Goal: Transaction & Acquisition: Purchase product/service

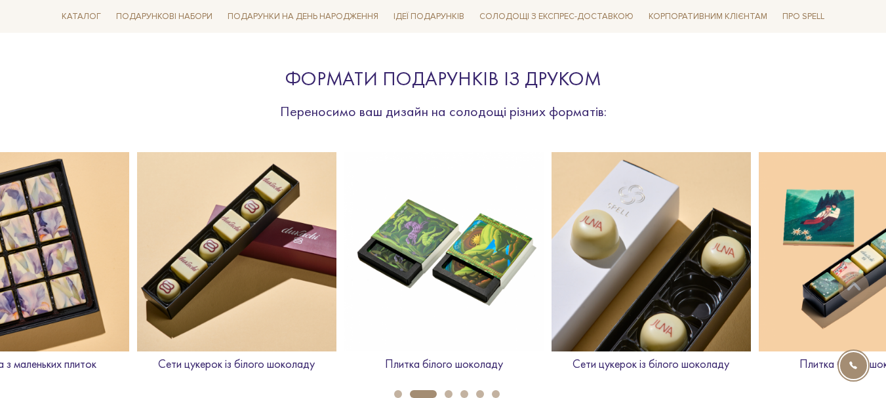
scroll to position [524, 0]
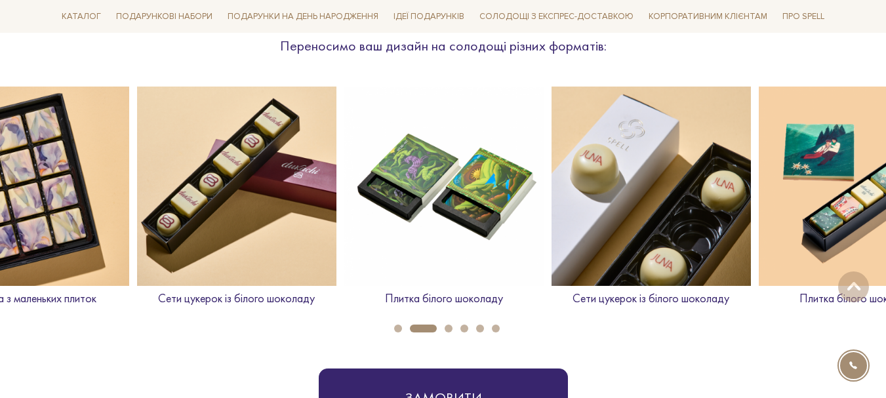
click at [833, 223] on img at bounding box center [858, 186] width 199 height 199
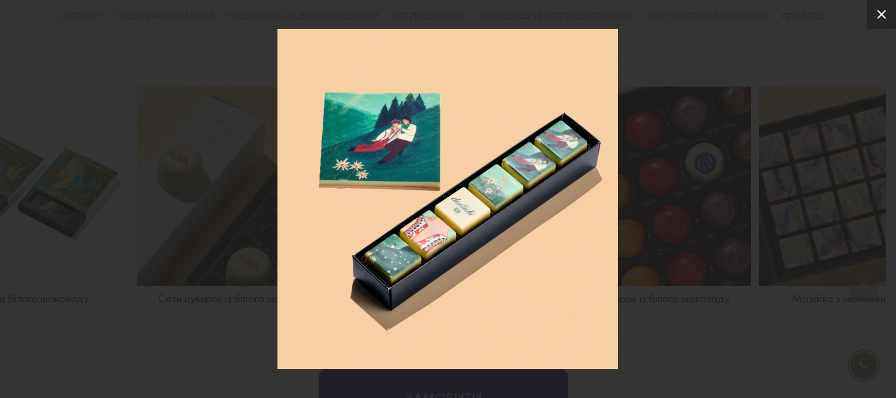
click at [878, 18] on icon at bounding box center [881, 14] width 9 height 9
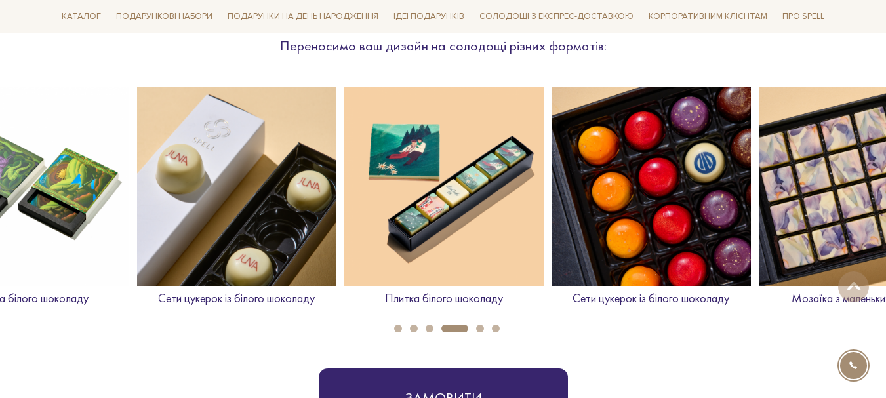
click at [814, 190] on img at bounding box center [858, 186] width 199 height 199
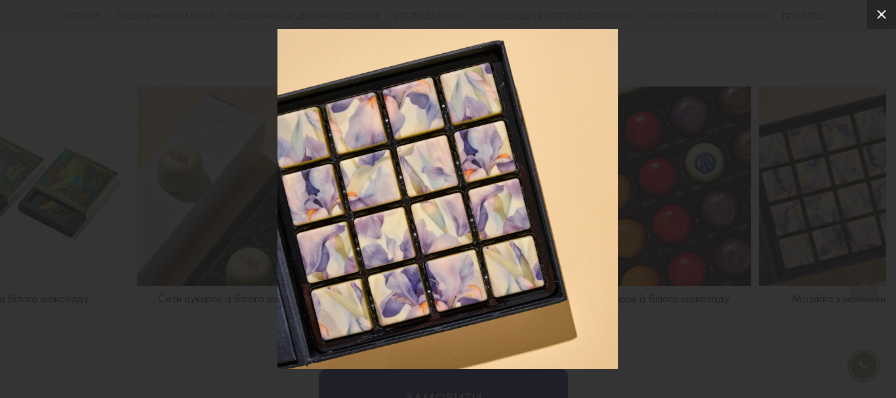
click at [884, 17] on icon at bounding box center [881, 14] width 9 height 9
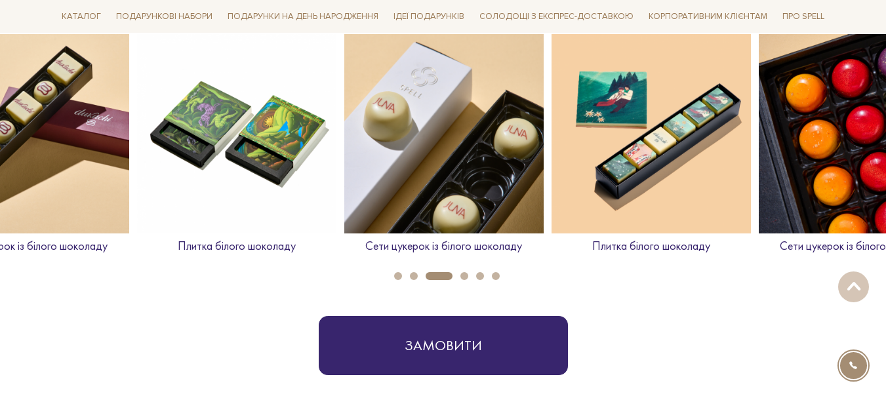
scroll to position [459, 0]
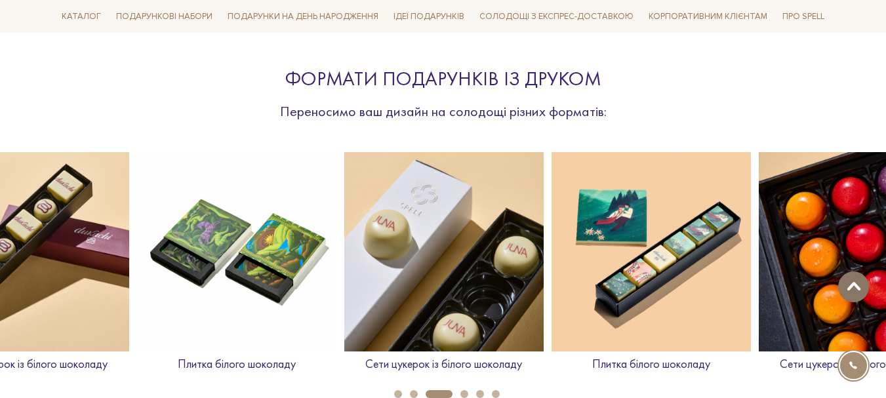
click at [861, 286] on span at bounding box center [853, 286] width 22 height 10
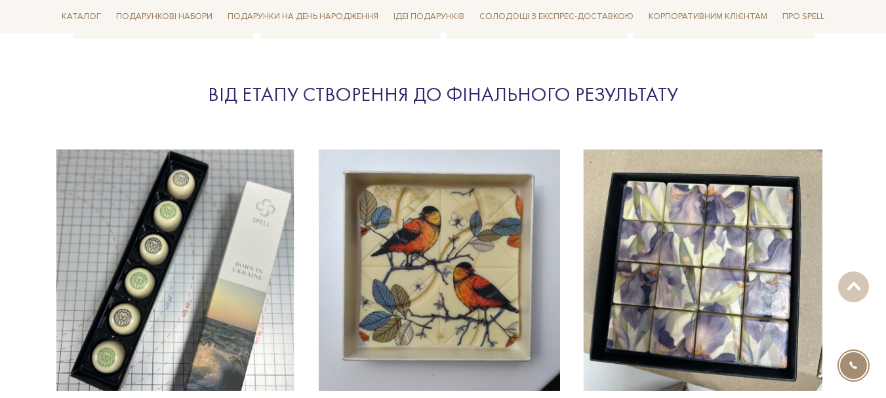
scroll to position [1967, 0]
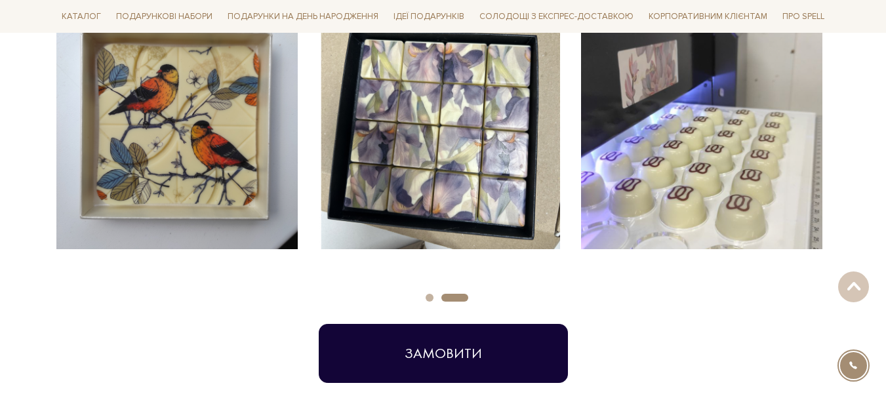
click at [465, 363] on button "Замовити" at bounding box center [443, 353] width 249 height 59
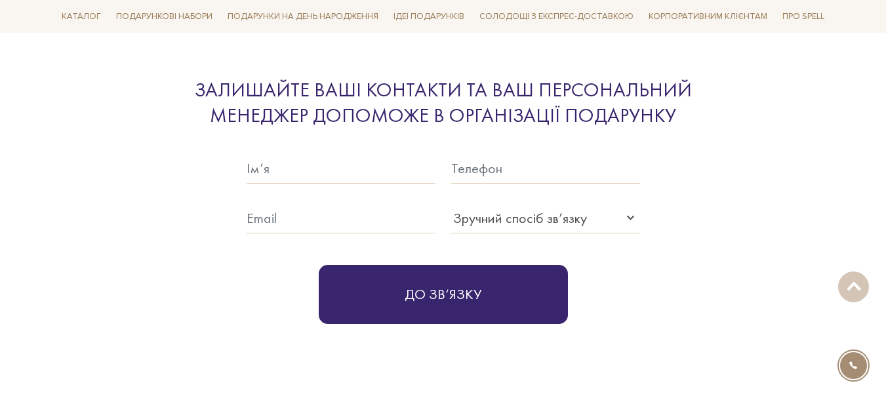
scroll to position [3205, 0]
